Goal: Transaction & Acquisition: Purchase product/service

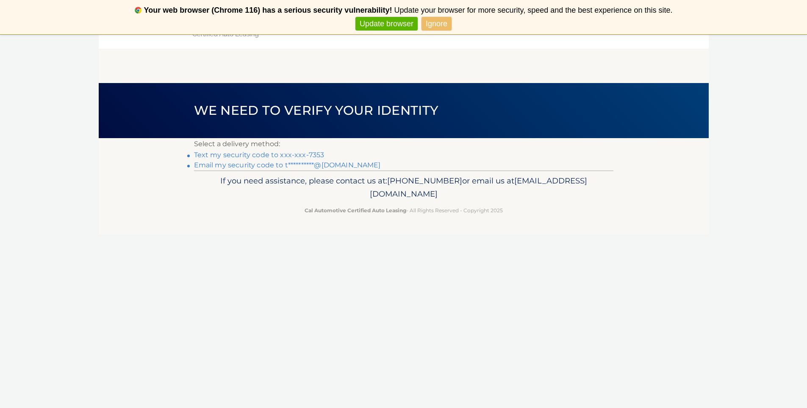
click at [314, 157] on link "Text my security code to xxx-xxx-7353" at bounding box center [259, 155] width 130 height 8
click at [308, 155] on link "Text my security code to xxx-xxx-7353" at bounding box center [259, 155] width 130 height 8
click at [215, 154] on link "Text my security code to xxx-xxx-7353" at bounding box center [259, 155] width 130 height 8
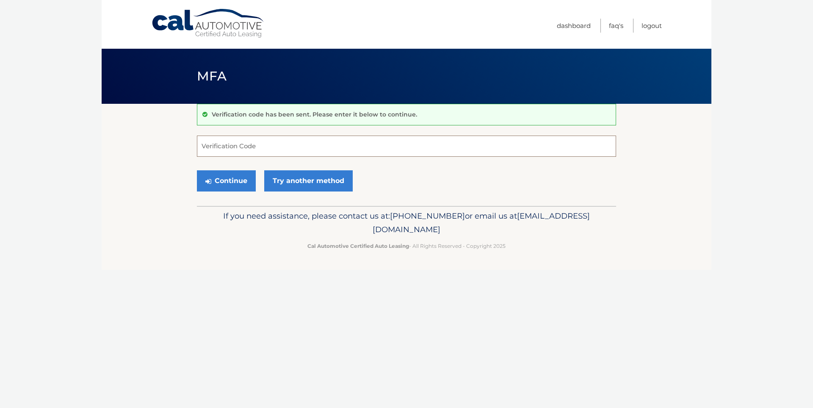
click at [214, 154] on input "Verification Code" at bounding box center [406, 146] width 419 height 21
type input "913919"
click at [236, 183] on button "Continue" at bounding box center [226, 180] width 59 height 21
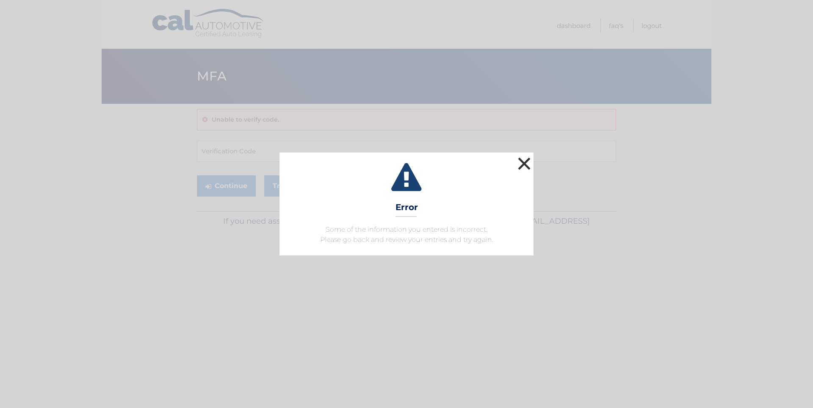
click at [524, 164] on button "×" at bounding box center [524, 163] width 17 height 17
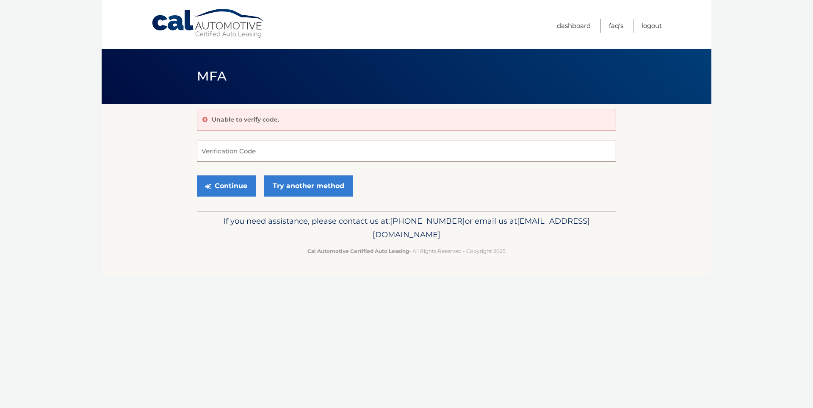
click at [211, 151] on input "Verification Code" at bounding box center [406, 151] width 419 height 21
type input "913919"
click at [233, 187] on button "Continue" at bounding box center [226, 185] width 59 height 21
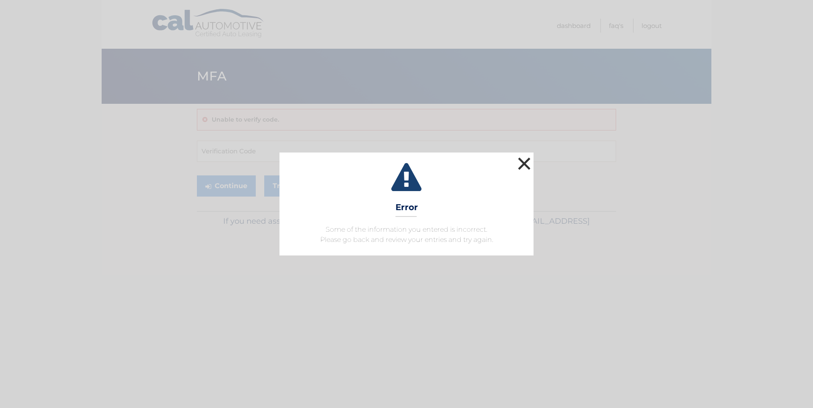
click at [524, 166] on button "×" at bounding box center [524, 163] width 17 height 17
click at [525, 164] on button "×" at bounding box center [524, 163] width 17 height 17
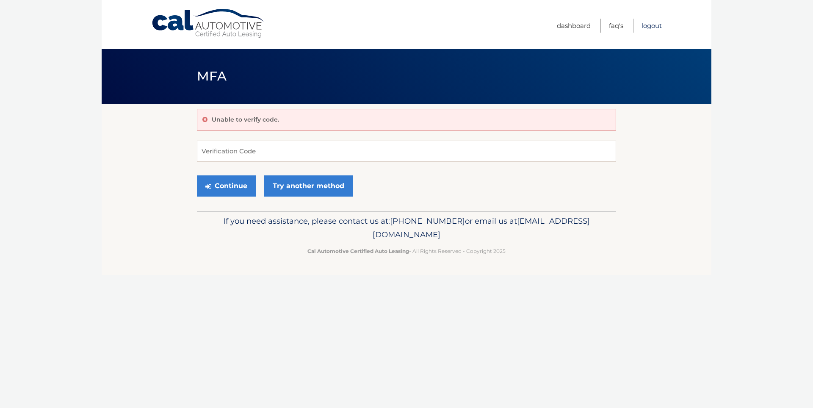
click at [654, 27] on link "Logout" at bounding box center [652, 26] width 20 height 14
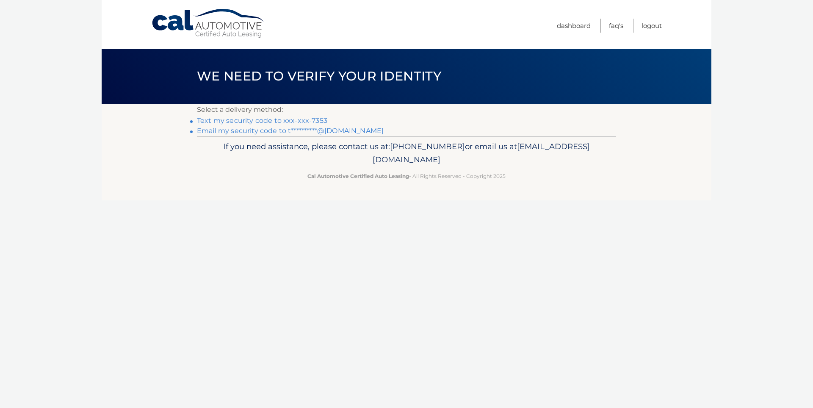
click at [248, 121] on link "Text my security code to xxx-xxx-7353" at bounding box center [262, 120] width 130 height 8
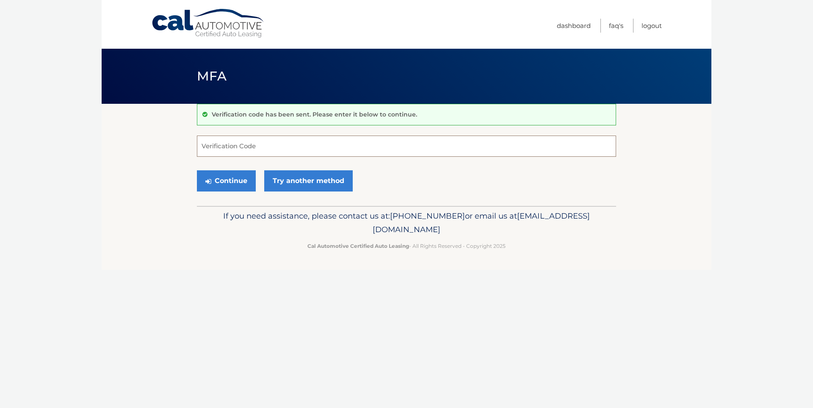
click at [205, 147] on input "Verification Code" at bounding box center [406, 146] width 419 height 21
type input "632019"
click at [226, 180] on button "Continue" at bounding box center [226, 180] width 59 height 21
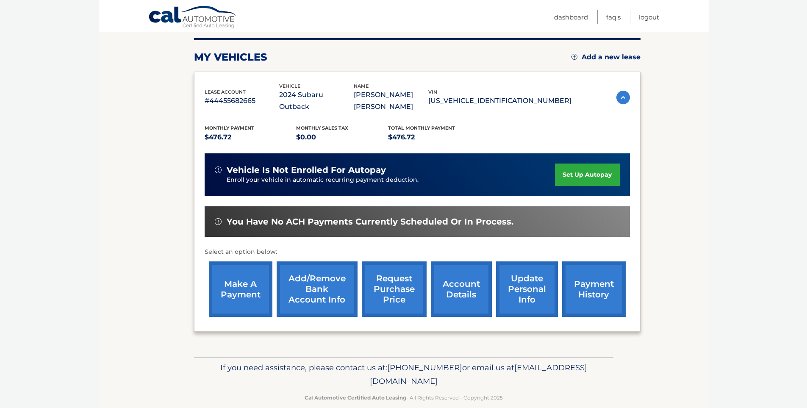
scroll to position [105, 0]
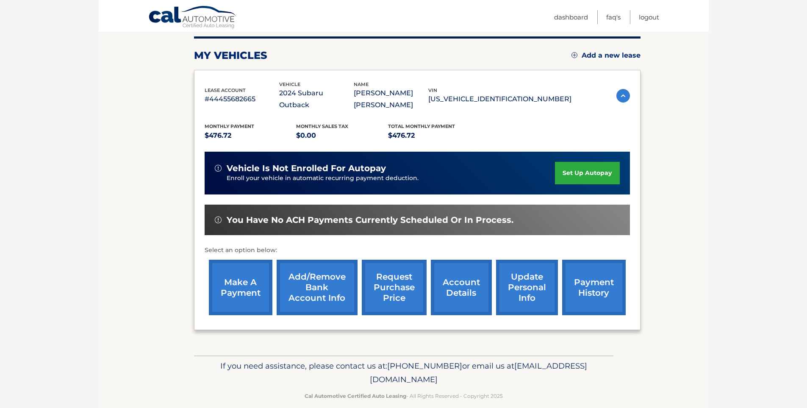
click at [243, 277] on link "make a payment" at bounding box center [241, 287] width 64 height 55
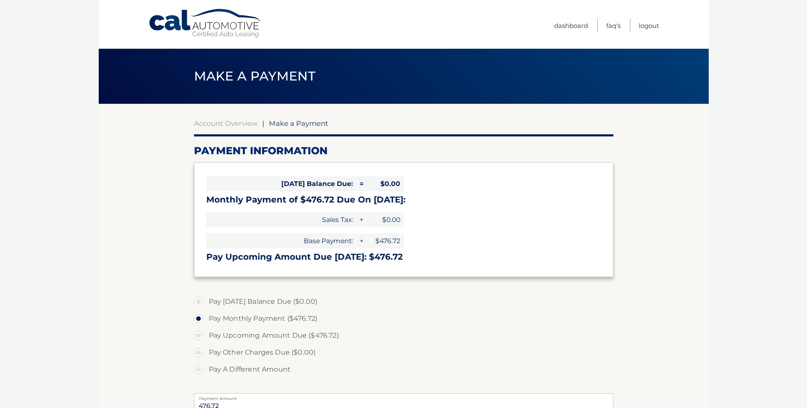
select select "ZTgzMTYwZjMtODVhMy00YzczLWJmOWYtNzEzZGYwZWViZGFk"
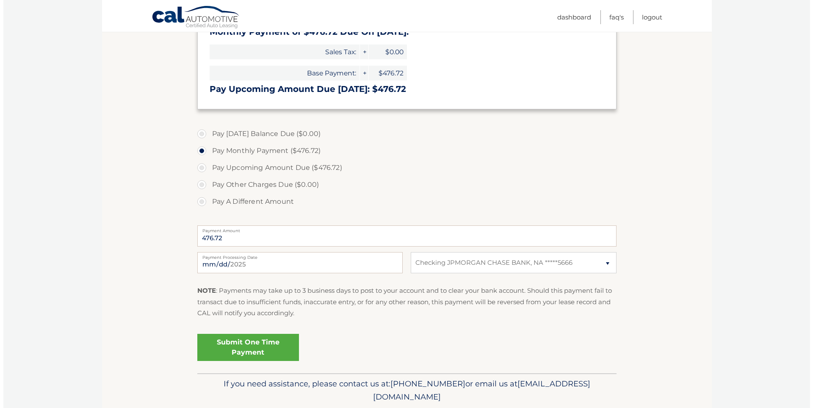
scroll to position [169, 0]
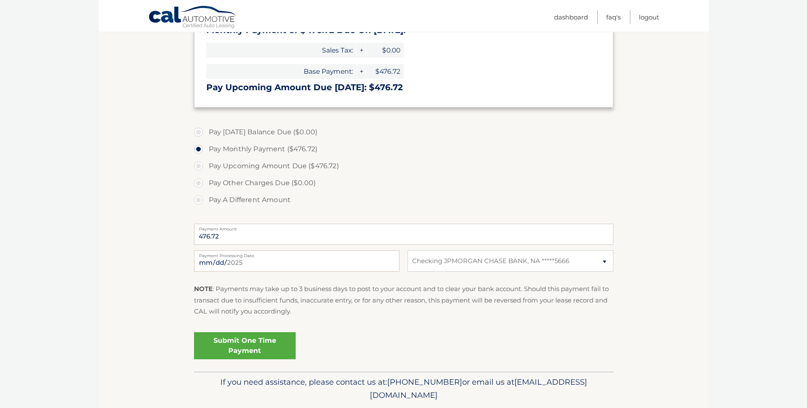
click at [252, 344] on link "Submit One Time Payment" at bounding box center [245, 345] width 102 height 27
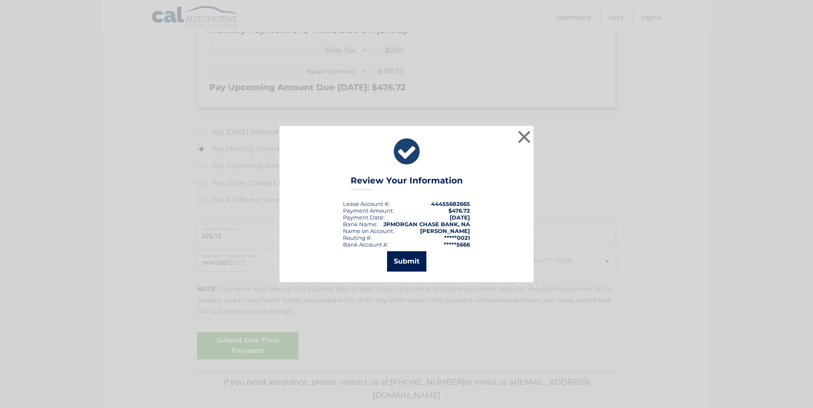
click at [415, 258] on button "Submit" at bounding box center [406, 261] width 39 height 20
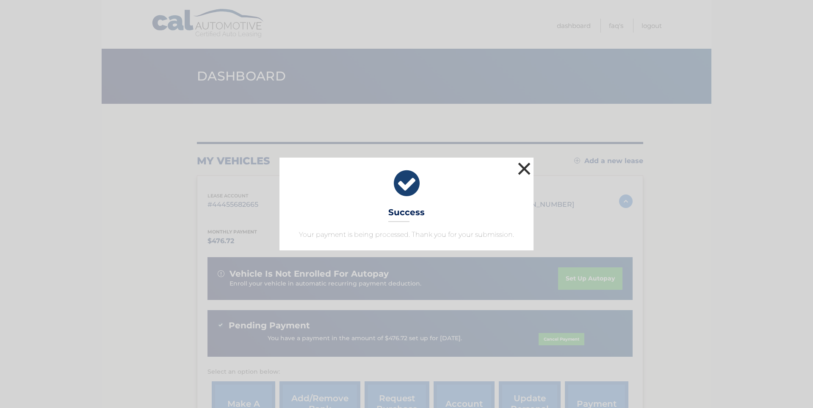
click at [524, 171] on button "×" at bounding box center [524, 168] width 17 height 17
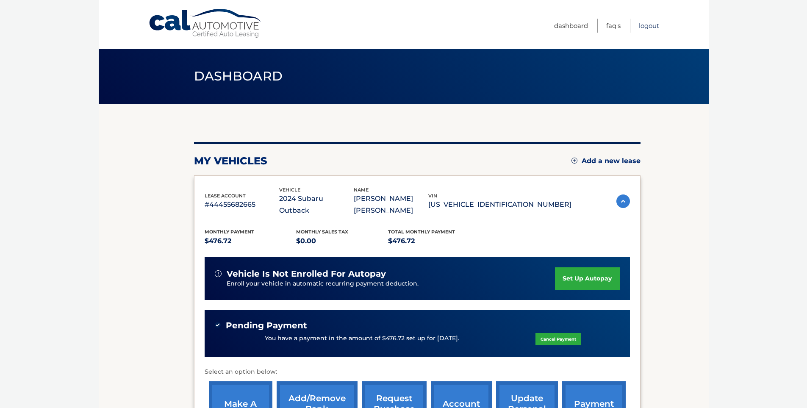
click at [648, 28] on link "Logout" at bounding box center [649, 26] width 20 height 14
